Goal: Task Accomplishment & Management: Manage account settings

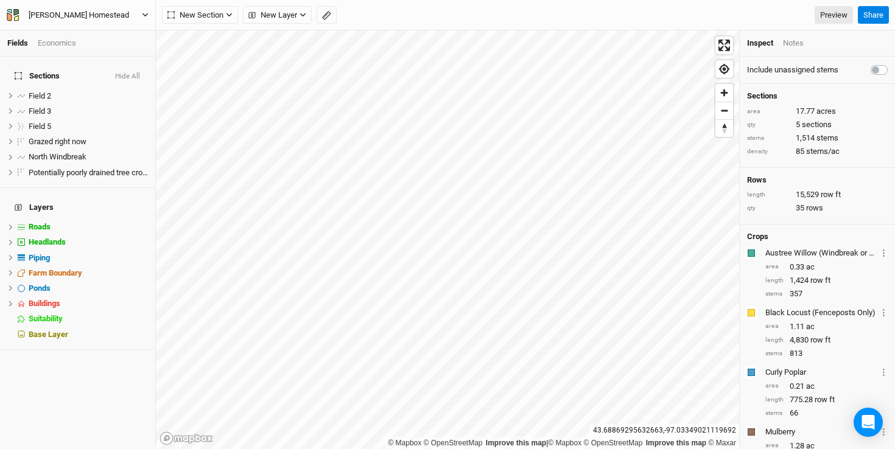
click at [101, 12] on div "[PERSON_NAME] Homestead" at bounding box center [79, 15] width 100 height 12
click at [119, 49] on button "Project Settings" at bounding box center [101, 50] width 96 height 16
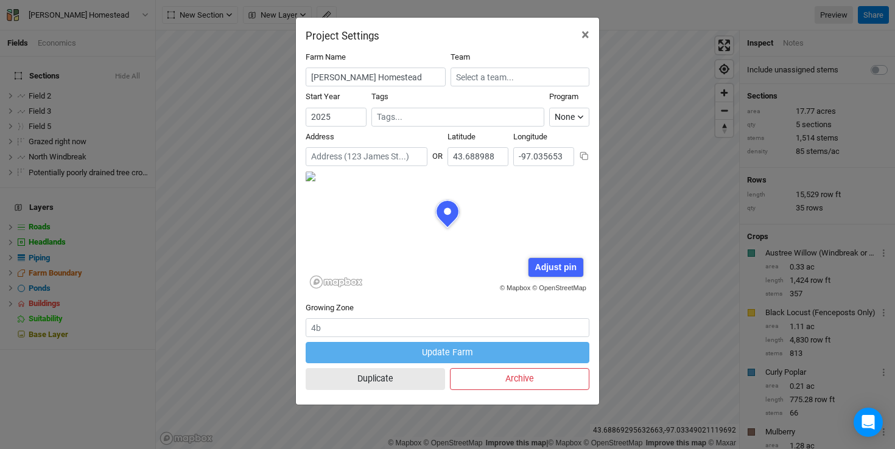
scroll to position [61, 142]
click at [252, 161] on div "Project Settings × Farm Name Rockafellow Homestead Team Start Year 2025 Tags Pr…" at bounding box center [447, 224] width 895 height 449
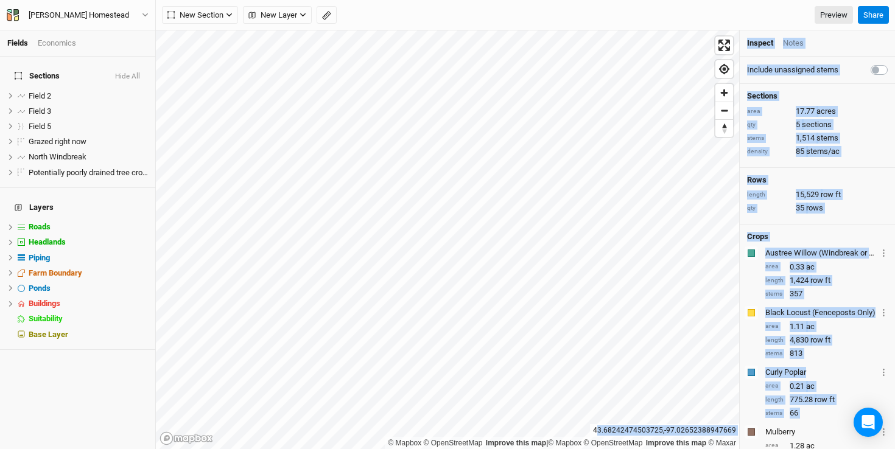
drag, startPoint x: 600, startPoint y: 431, endPoint x: 744, endPoint y: 427, distance: 143.8
click at [744, 427] on div "© Mapbox © OpenStreetMap Improve this map | © Mapbox © OpenStreetMap Improve th…" at bounding box center [525, 239] width 739 height 419
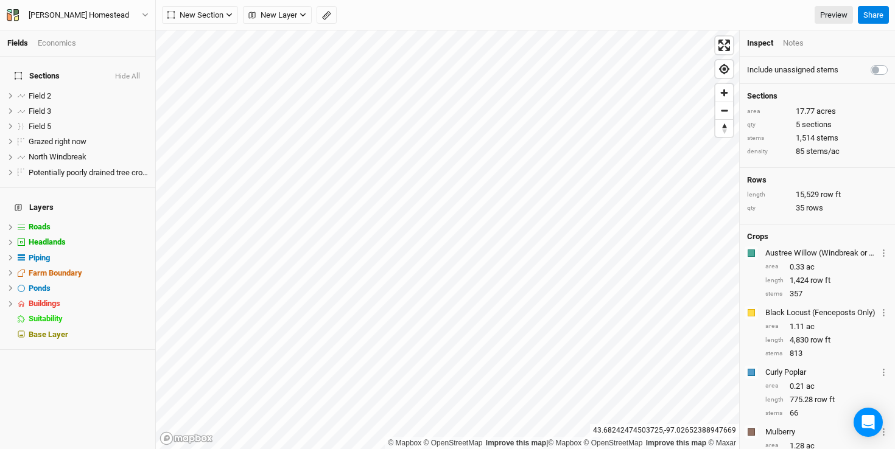
click at [602, 431] on div "43.68242474503725 , -97.02652388947669" at bounding box center [664, 430] width 149 height 13
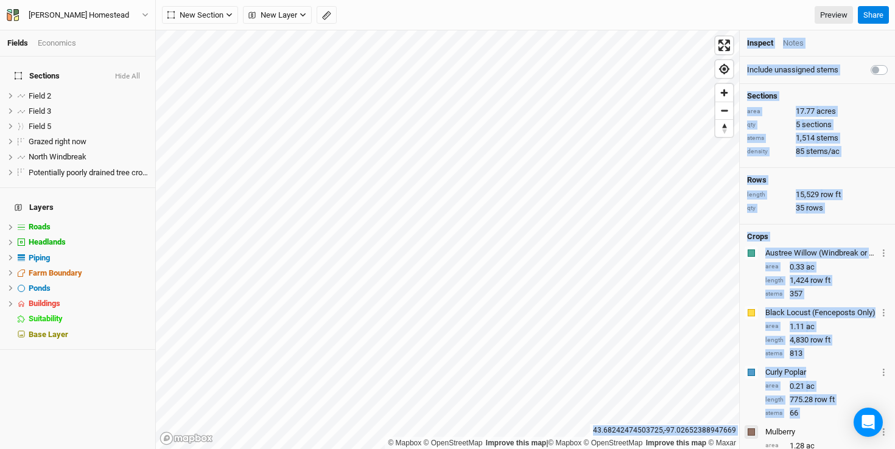
drag, startPoint x: 599, startPoint y: 431, endPoint x: 746, endPoint y: 427, distance: 146.8
click at [746, 427] on div "© Mapbox © OpenStreetMap Improve this map | © Mapbox © OpenStreetMap Improve th…" at bounding box center [525, 239] width 739 height 419
copy div "43.68242474503725 , -97.02652388947669 Inspect Notes Include unassigned stems S…"
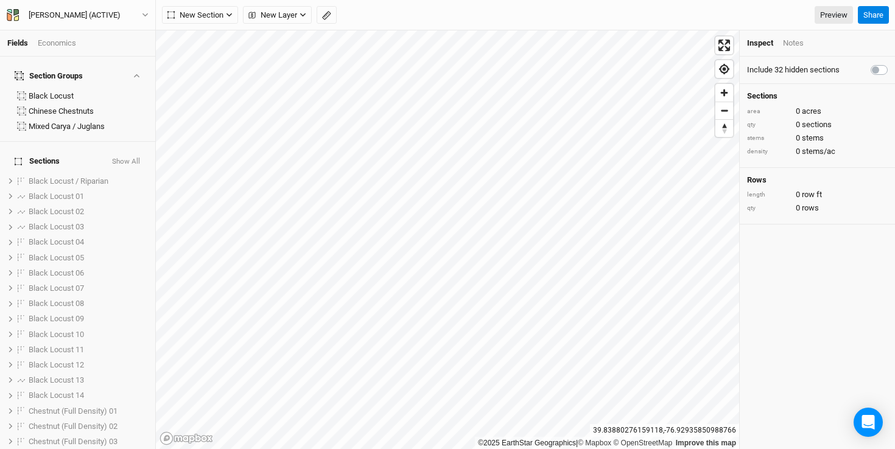
scroll to position [438, 0]
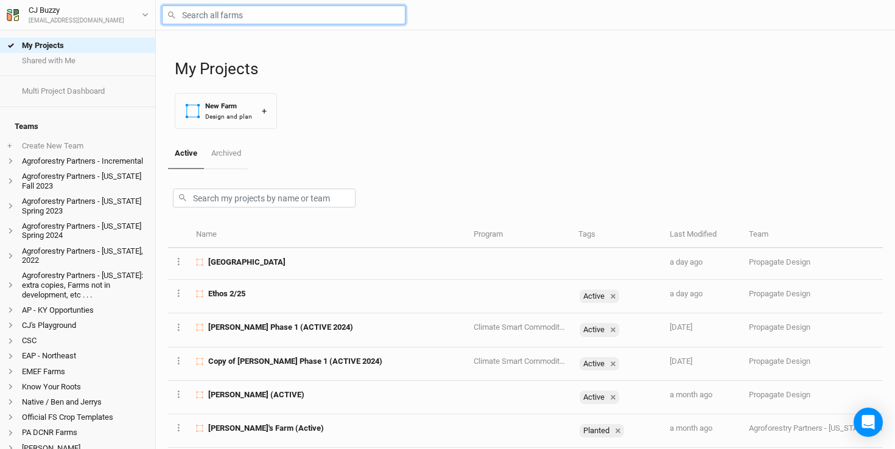
click at [210, 13] on input "text" at bounding box center [284, 14] width 244 height 19
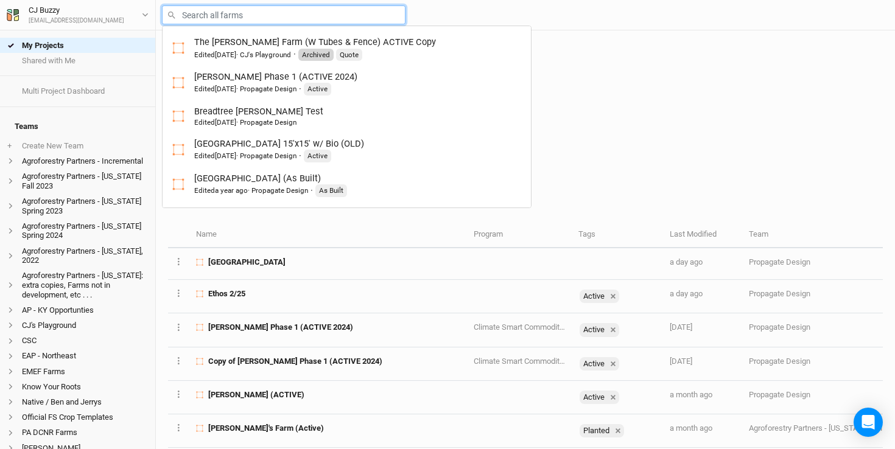
type input "t"
type input "the Burt Farm (W Tubes & Fence) ACTIVE Copy"
type input "ta"
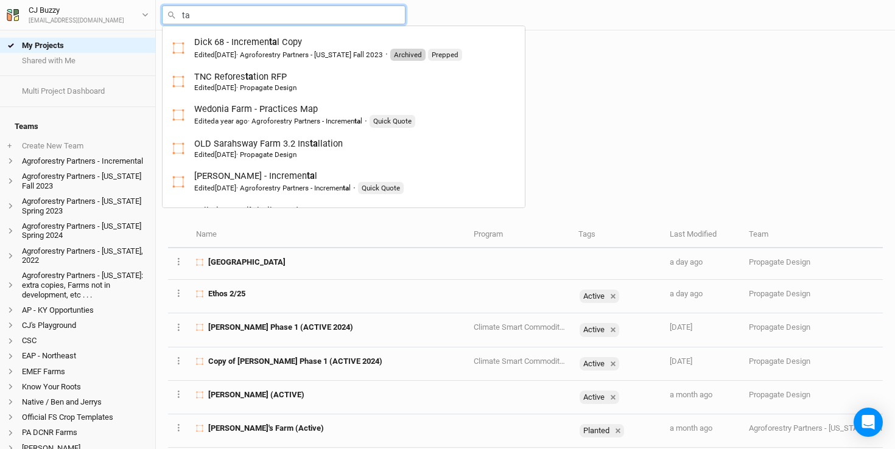
type input "tac"
type input "taconic Rdige"
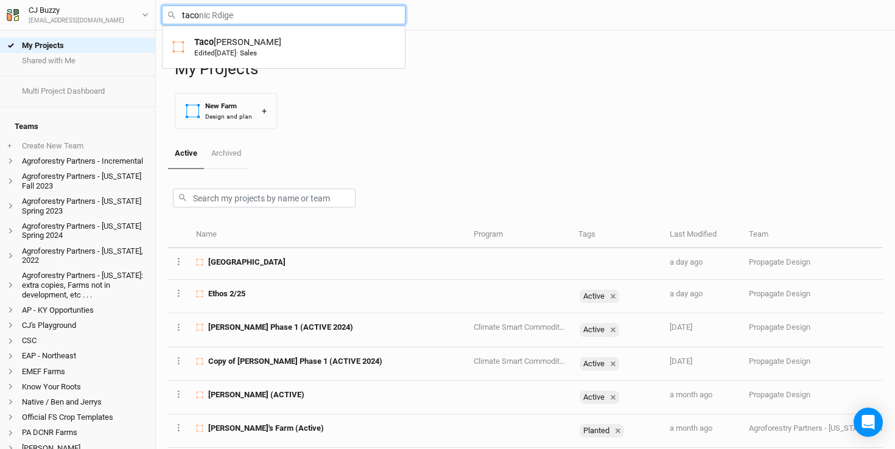
type input "tacon"
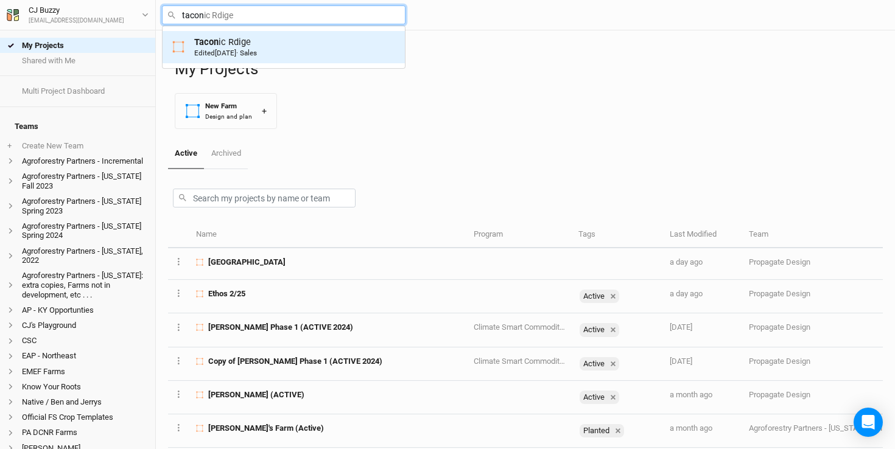
click at [208, 44] on mark "Tacon" at bounding box center [206, 42] width 24 height 11
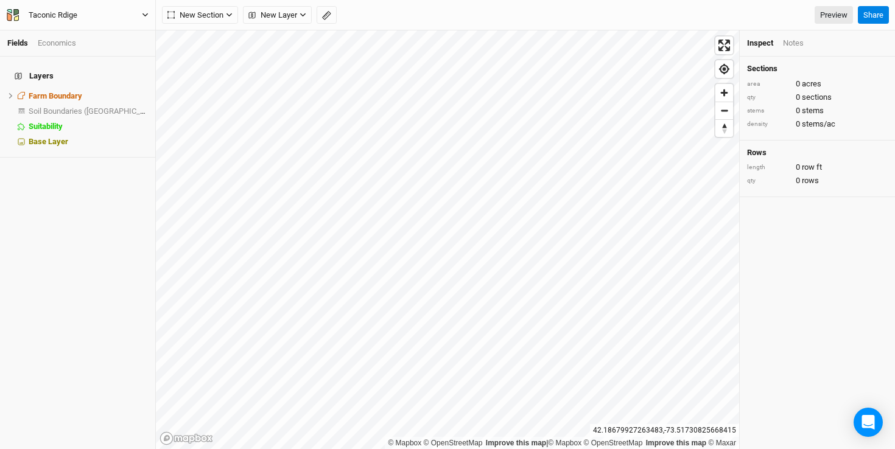
click at [69, 20] on div "Taconic Rdige" at bounding box center [53, 15] width 49 height 12
click at [84, 51] on button "Project Settings" at bounding box center [101, 50] width 96 height 16
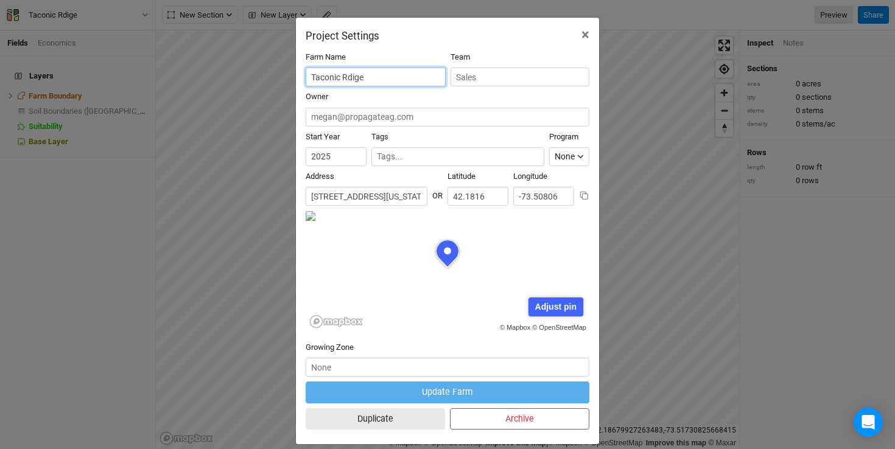
scroll to position [61, 142]
click at [375, 78] on input "Taconic Rdige" at bounding box center [376, 77] width 140 height 19
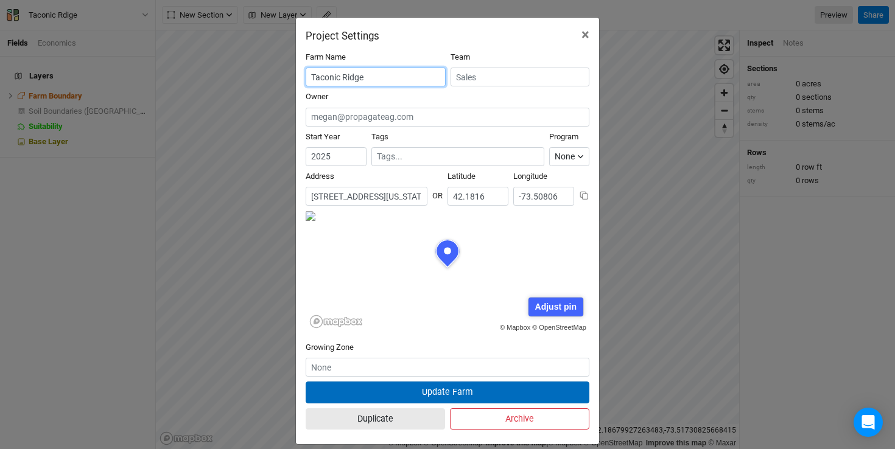
type input "Taconic Ridge"
click at [482, 390] on button "Update Farm" at bounding box center [448, 392] width 284 height 21
